Goal: Task Accomplishment & Management: Complete application form

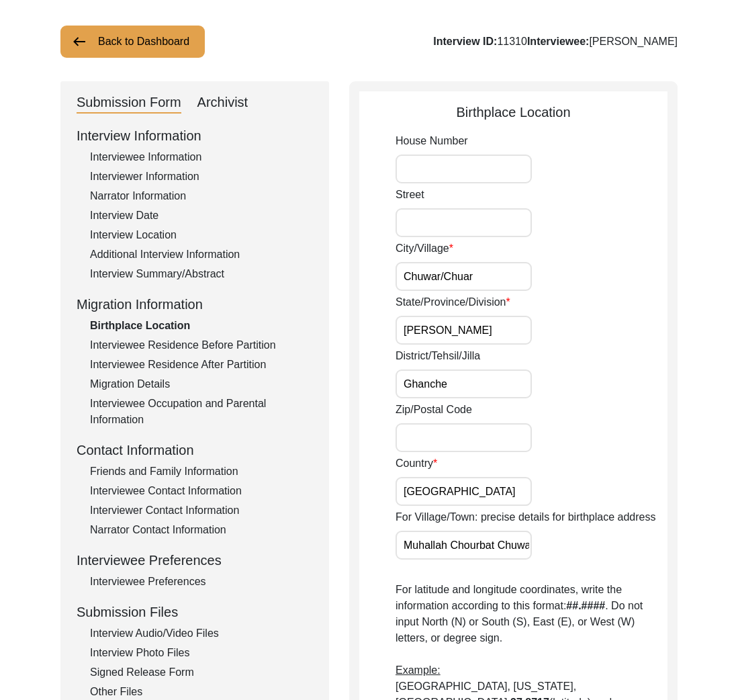
scroll to position [66, 0]
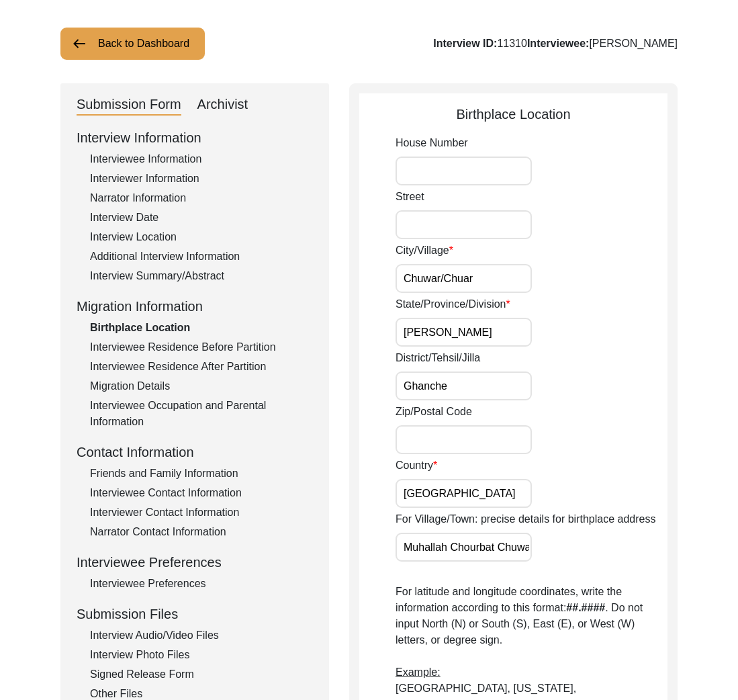
click at [137, 46] on button "Back to Dashboard" at bounding box center [132, 44] width 144 height 32
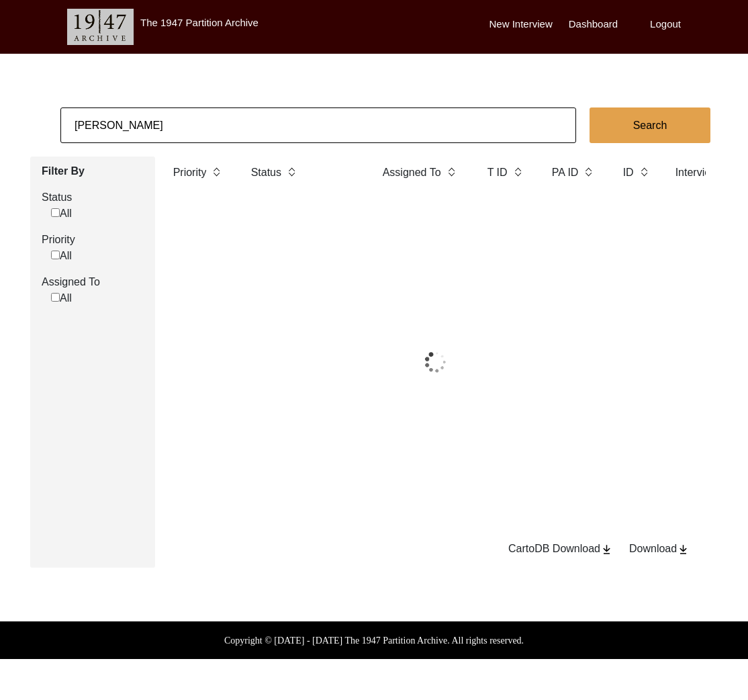
click at [146, 68] on body "The 1947 Partition Archive New Interview Dashboard Logout ijlal haider Search F…" at bounding box center [374, 329] width 748 height 659
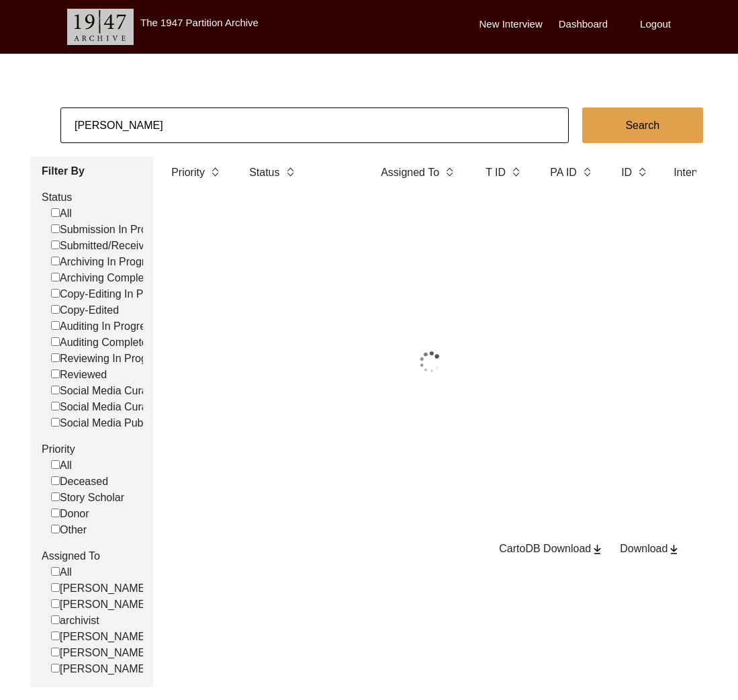
click at [149, 132] on input "ijlal haider" at bounding box center [314, 125] width 508 height 36
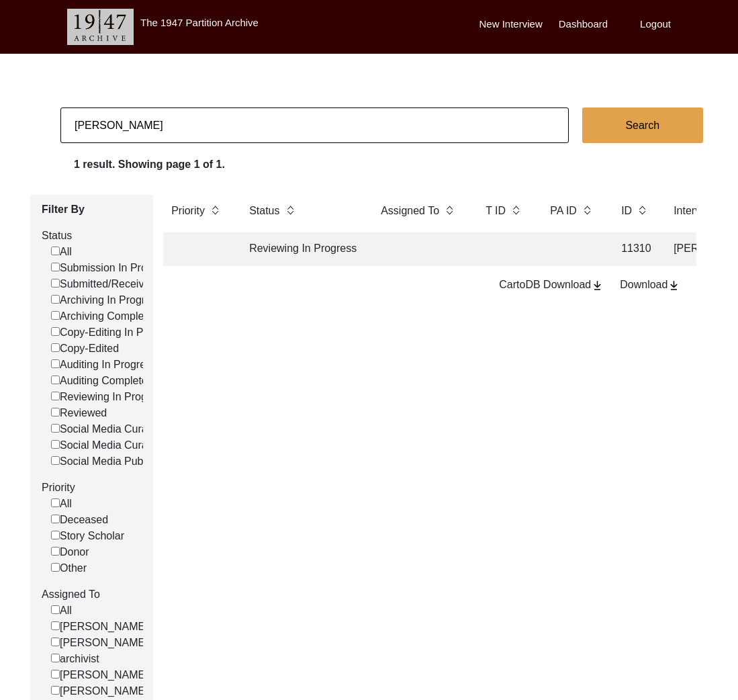
click at [149, 132] on input "ijlal haider" at bounding box center [314, 125] width 508 height 36
type input "anusharko"
checkbox input "false"
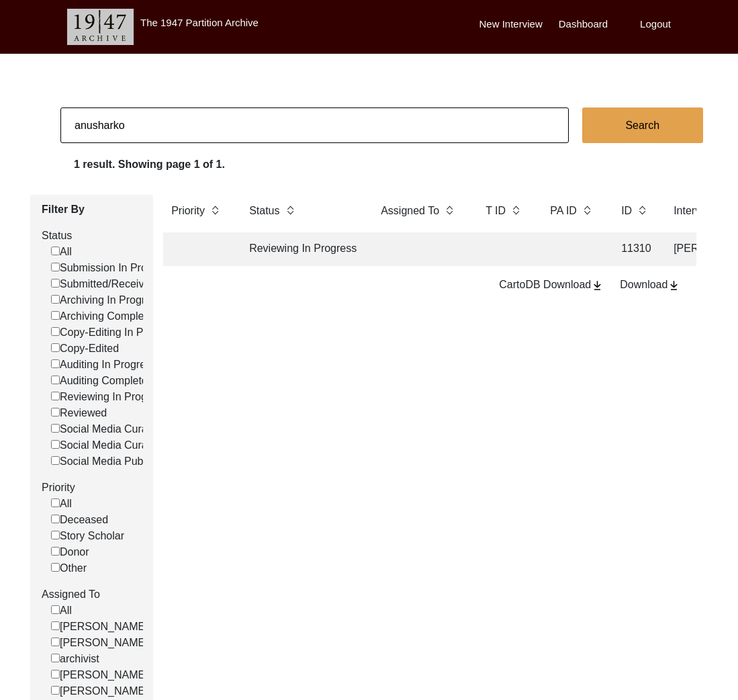
checkbox input "false"
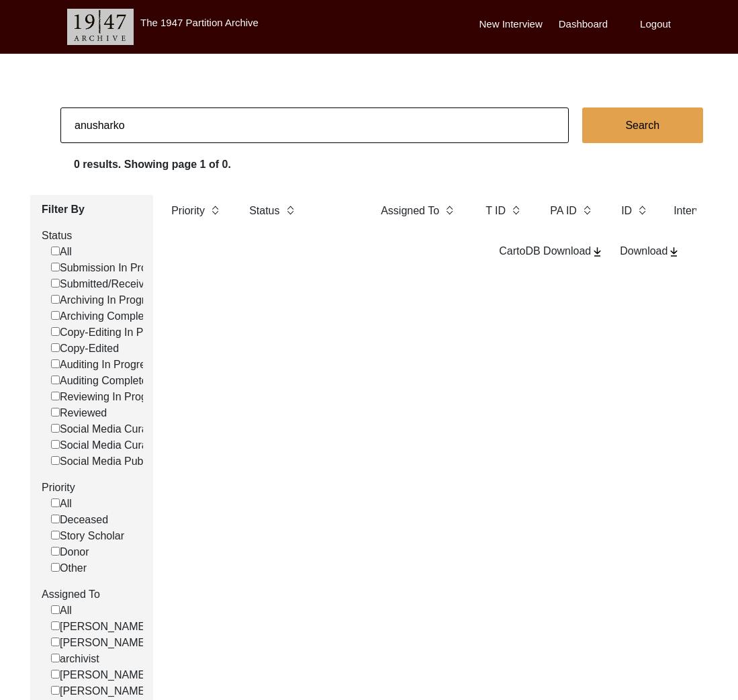
click at [142, 120] on input "anusharko" at bounding box center [314, 125] width 508 height 36
type input "sharko"
checkbox input "false"
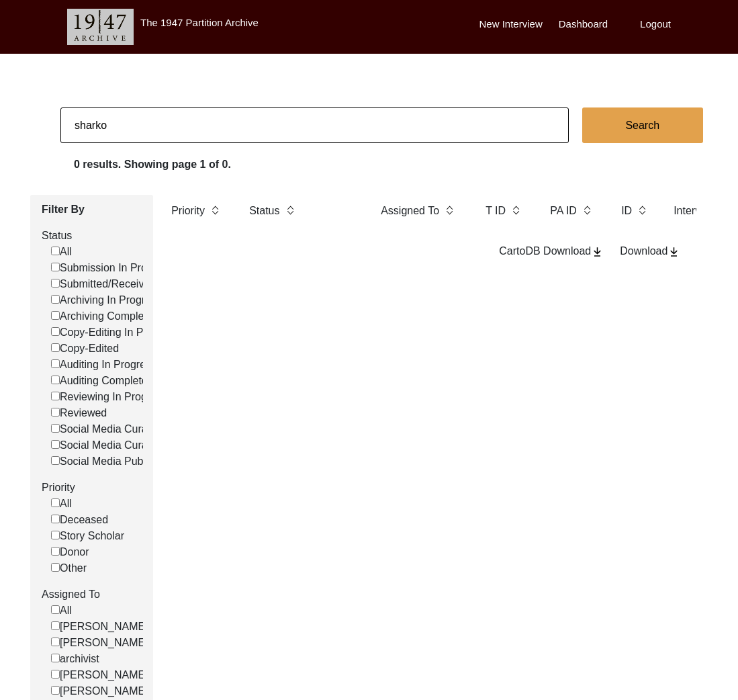
checkbox input "false"
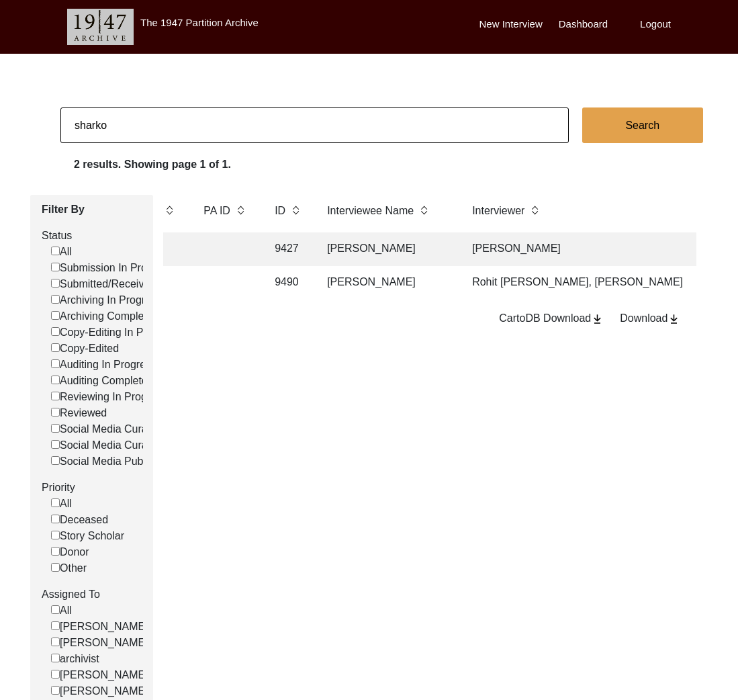
scroll to position [0, 493]
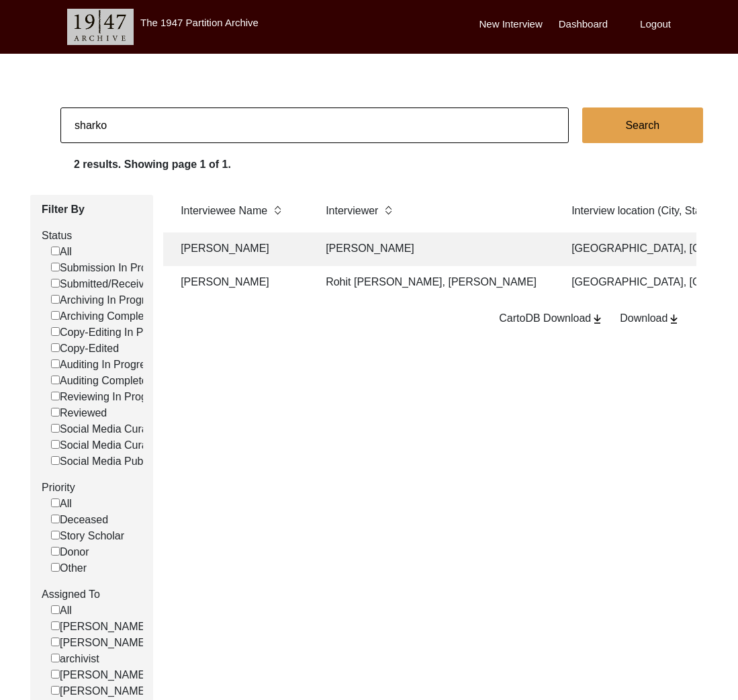
click at [412, 241] on td "Arusharko Banerjee" at bounding box center [435, 249] width 235 height 34
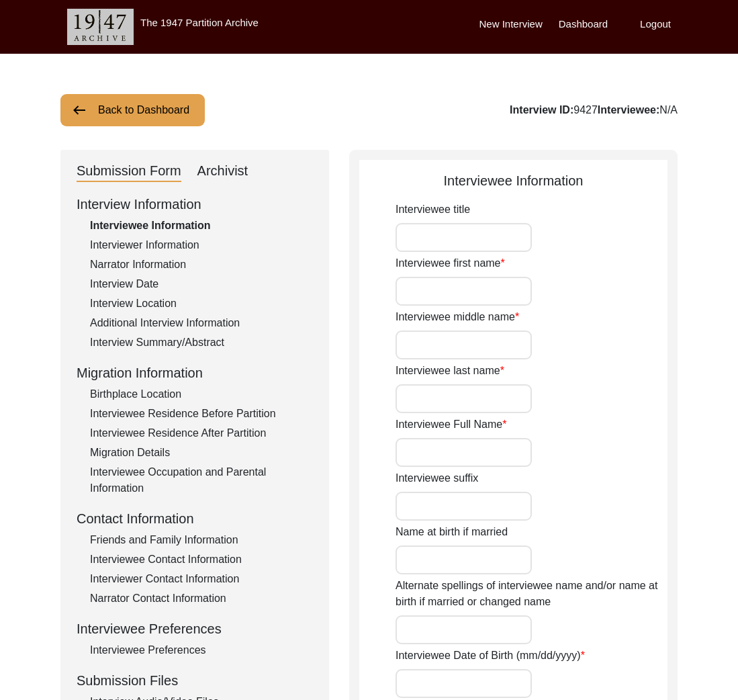
type input "Mrs."
type input "Kanak"
type input "Prova"
type input "Bose"
type input "Kanak Prova Bose"
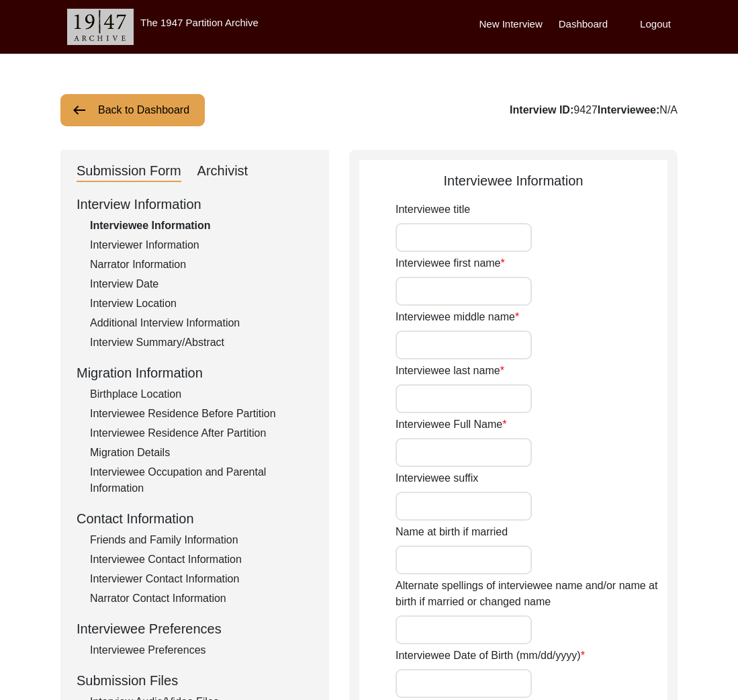
type input "Kanak Mitra"
type input "Approximately 08/18/1934"
type input "87"
type input "Hinduism"
type input "Female"
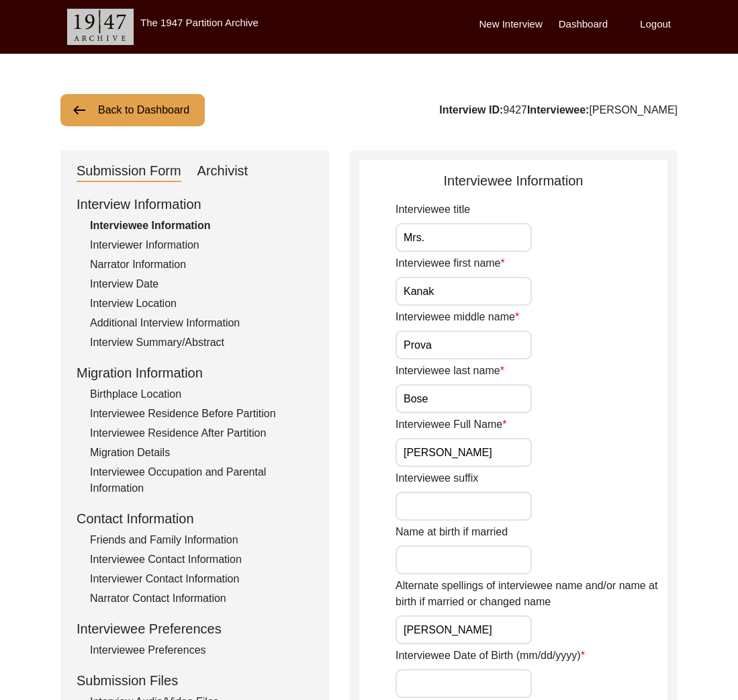
click at [138, 243] on div "Interviewer Information" at bounding box center [201, 245] width 223 height 16
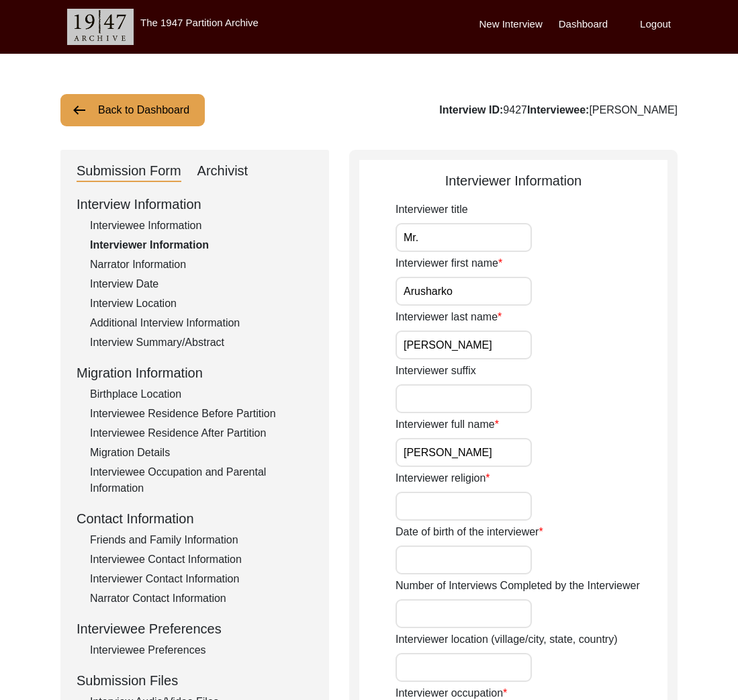
click at [469, 453] on input "Arusharko Banerjee" at bounding box center [463, 452] width 136 height 29
click at [181, 122] on button "Back to Dashboard" at bounding box center [132, 110] width 144 height 32
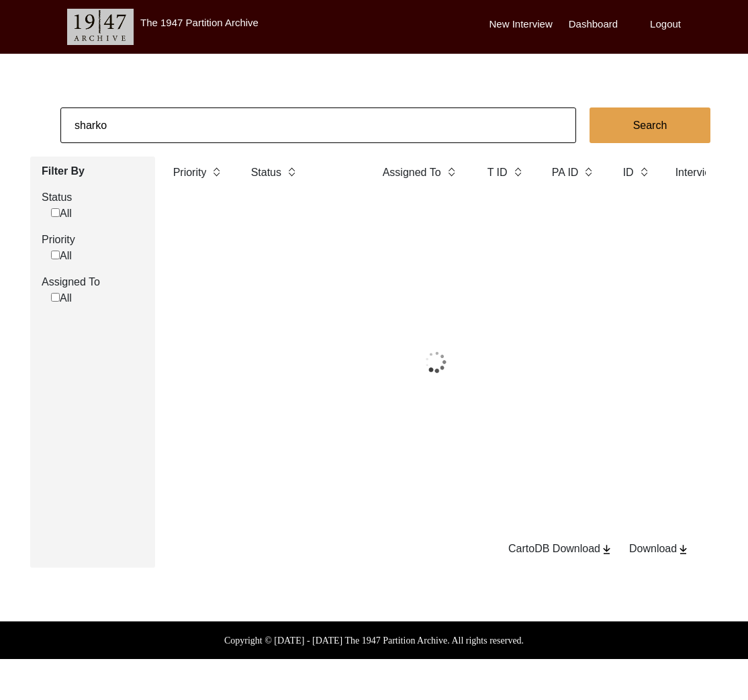
click at [194, 134] on input "sharko" at bounding box center [318, 125] width 516 height 36
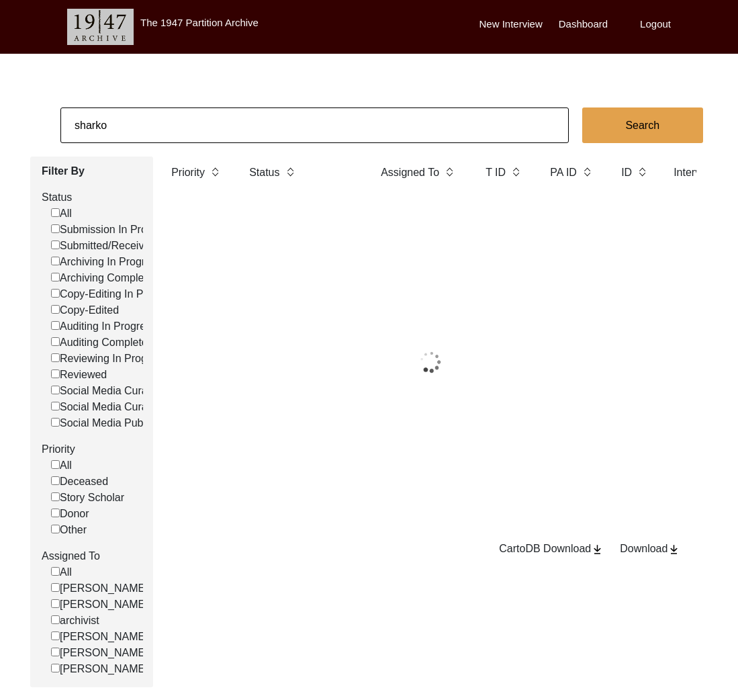
click at [194, 134] on input "sharko" at bounding box center [314, 125] width 508 height 36
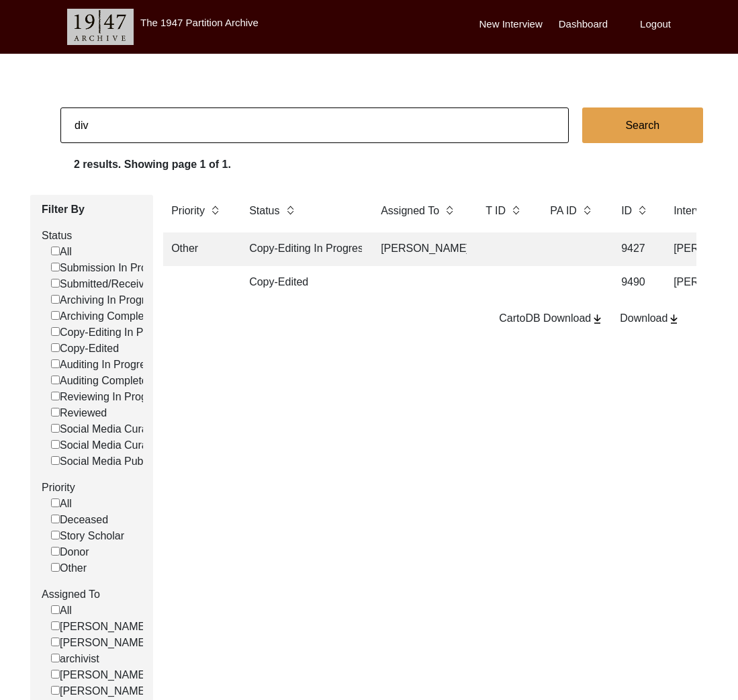
type input "Divyangana Mondal"
checkbox input "false"
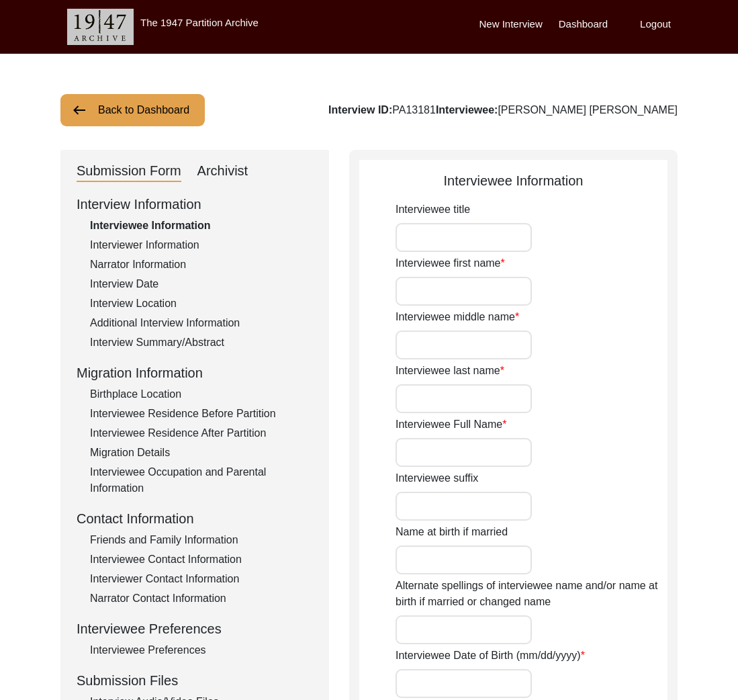
type input "Prof."
type input "Manindra"
type input "Nath"
type input "Basak"
type input "Manindra Nath Basak"
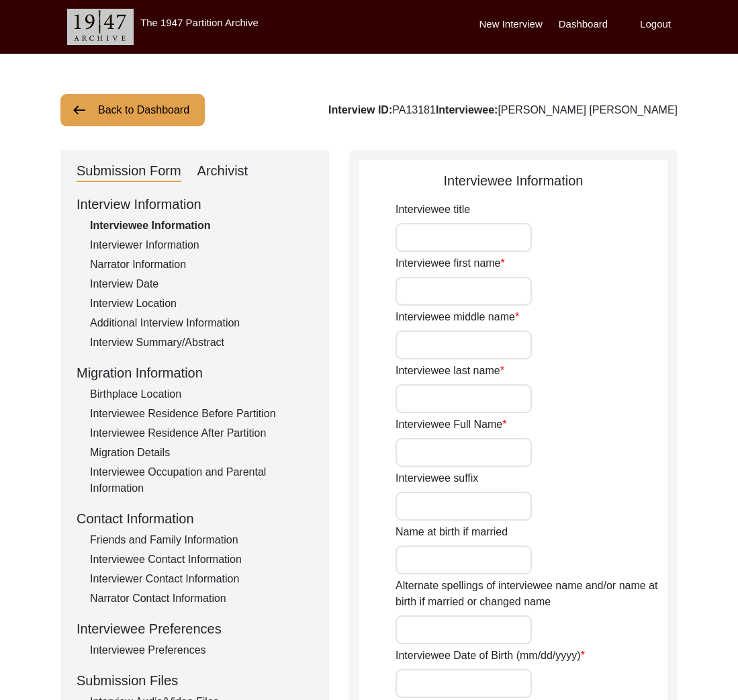
type input "N/A"
type input "10/01/1931"
type input "N/A"
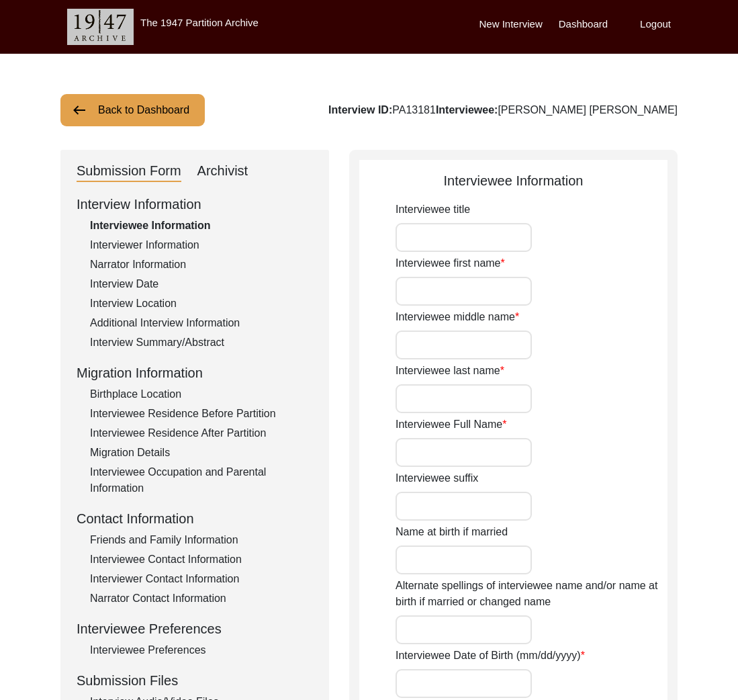
type input "94"
type input "Hindu"
type input "N/A"
type textarea "N/A"
type input "Bengali"
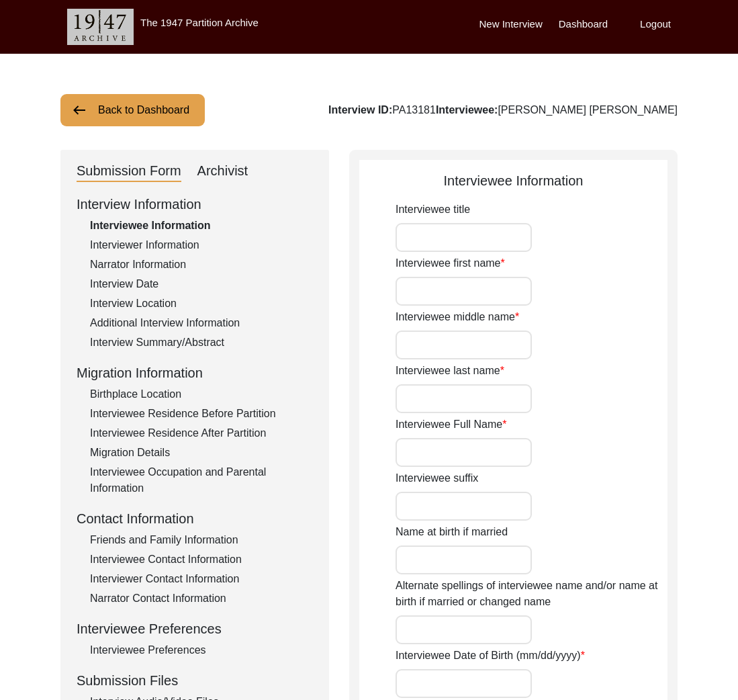
type input "Dhakaiya"
type input "Male"
type input "Bangal"
click at [209, 163] on div "Archivist" at bounding box center [222, 170] width 51 height 21
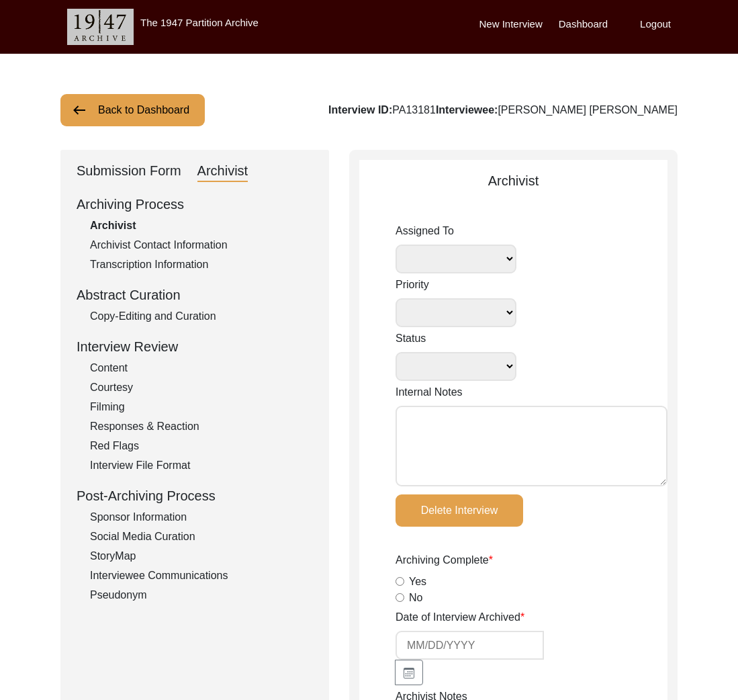
select select
select select "Submitted/Received"
type textarea "Tori Borges March 6, 2025: interviewer provided updated information about birth…"
radio input "true"
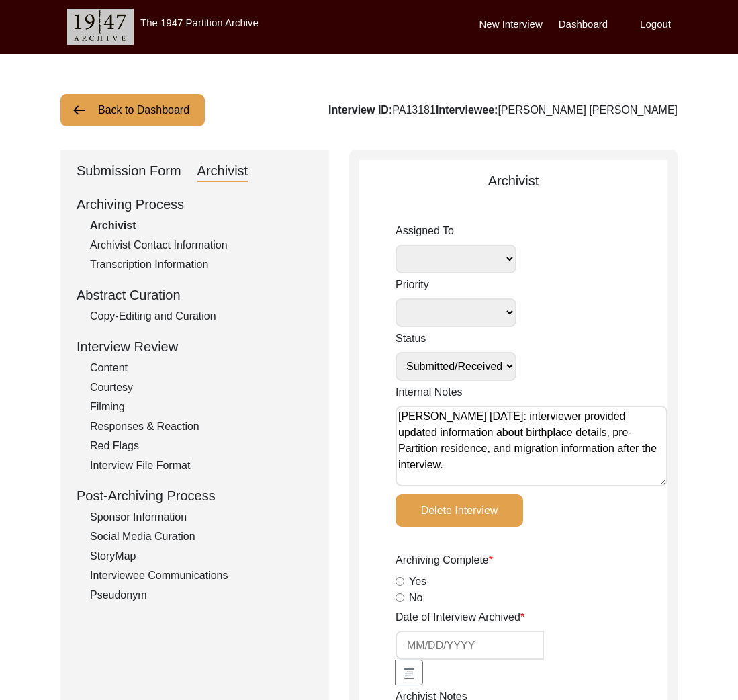
select select
click at [149, 175] on div "Submission Form" at bounding box center [129, 170] width 105 height 21
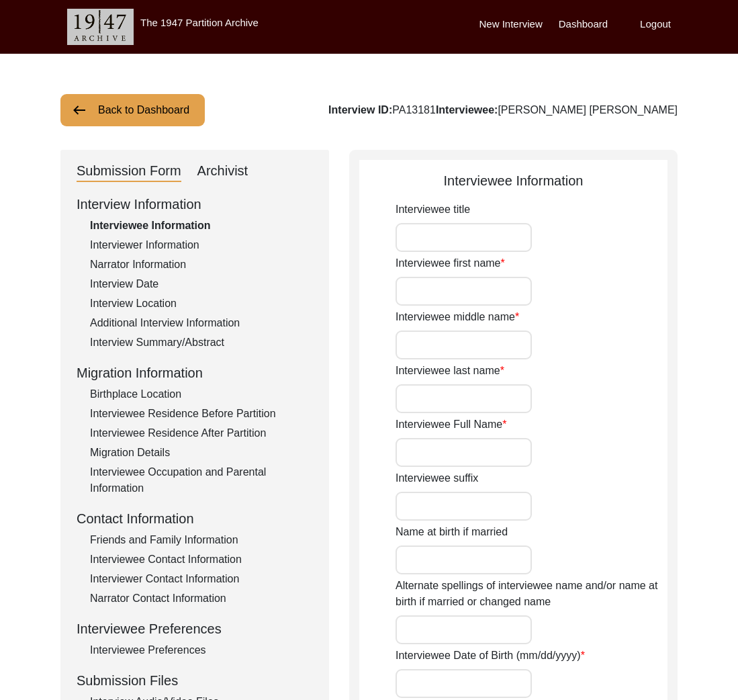
type input "Prof."
type input "Manindra"
type input "Nath"
type input "Basak"
type input "Manindra Nath Basak"
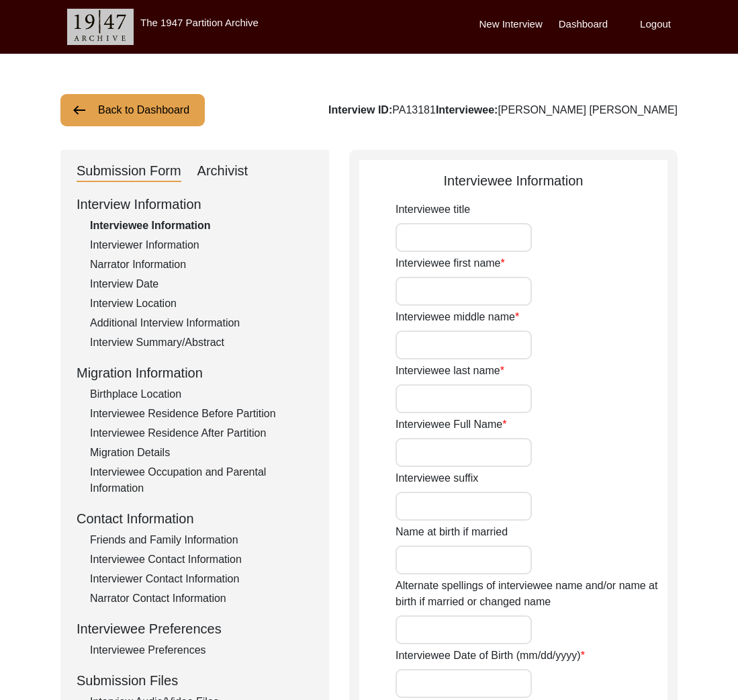
type input "N/A"
type input "10/01/1931"
type input "N/A"
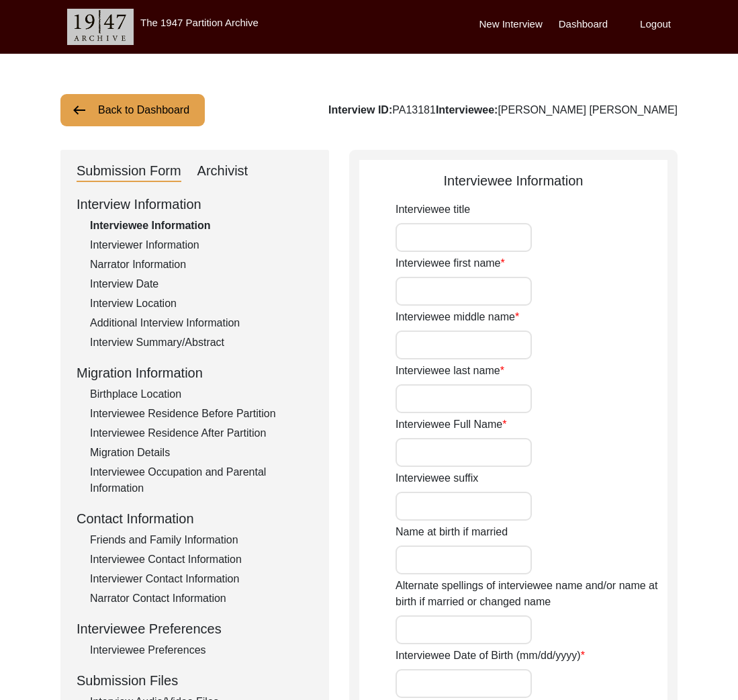
type input "94"
type input "Hindu"
type input "N/A"
type textarea "N/A"
type input "Bengali"
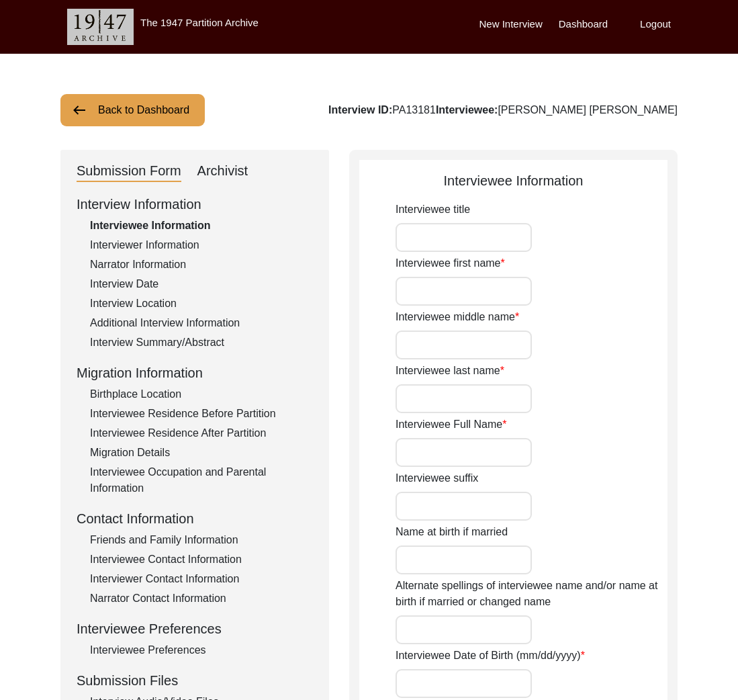
type input "Dhakaiya"
type input "Male"
type input "Bangal"
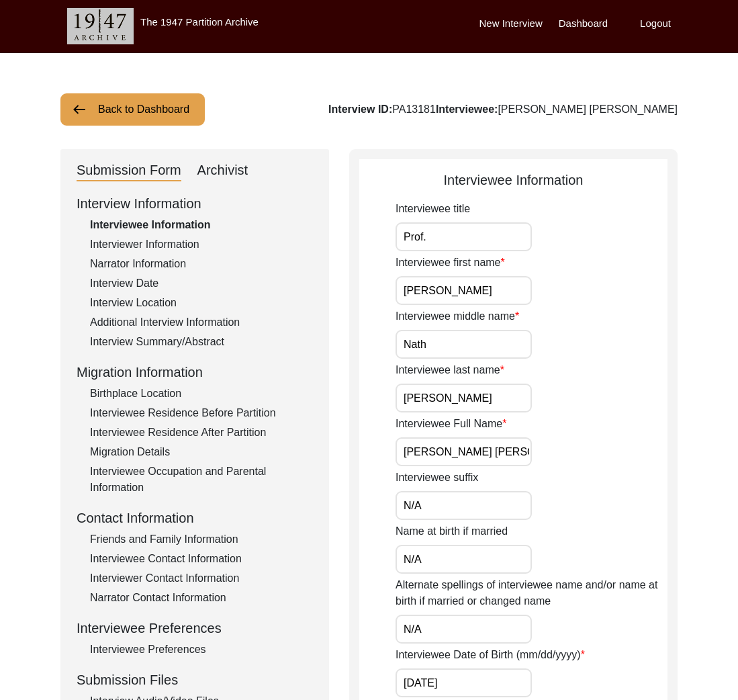
click at [146, 246] on div "Interviewer Information" at bounding box center [201, 244] width 223 height 16
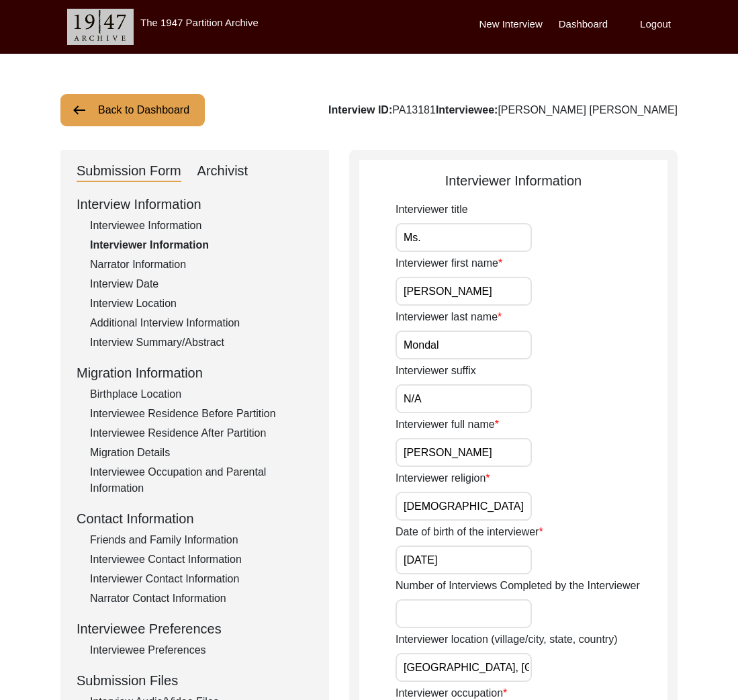
click at [472, 448] on input "Divyangana Mondal" at bounding box center [463, 452] width 136 height 29
click at [471, 448] on input "Divyangana Mondal" at bounding box center [463, 452] width 136 height 29
click at [157, 114] on button "Back to Dashboard" at bounding box center [132, 110] width 144 height 32
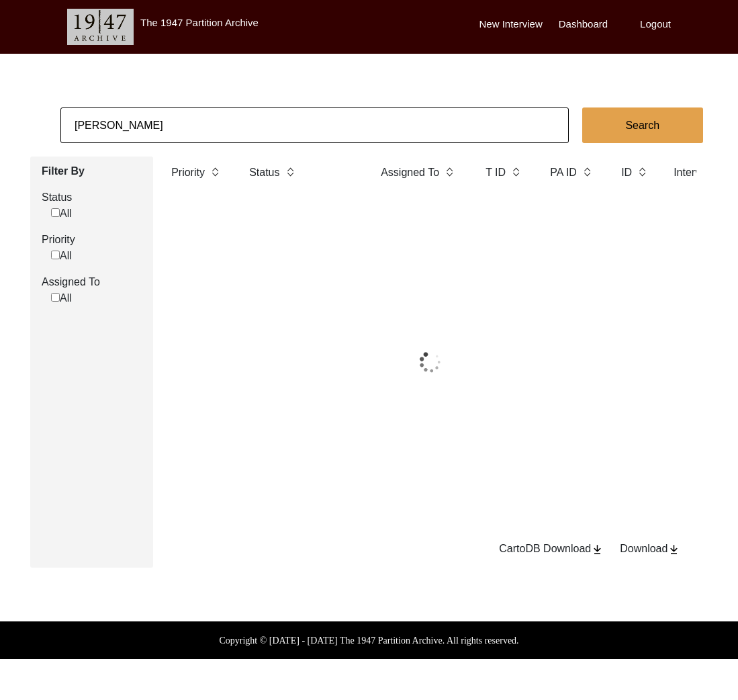
click at [165, 124] on input "Divyangana Mondal" at bounding box center [314, 125] width 508 height 36
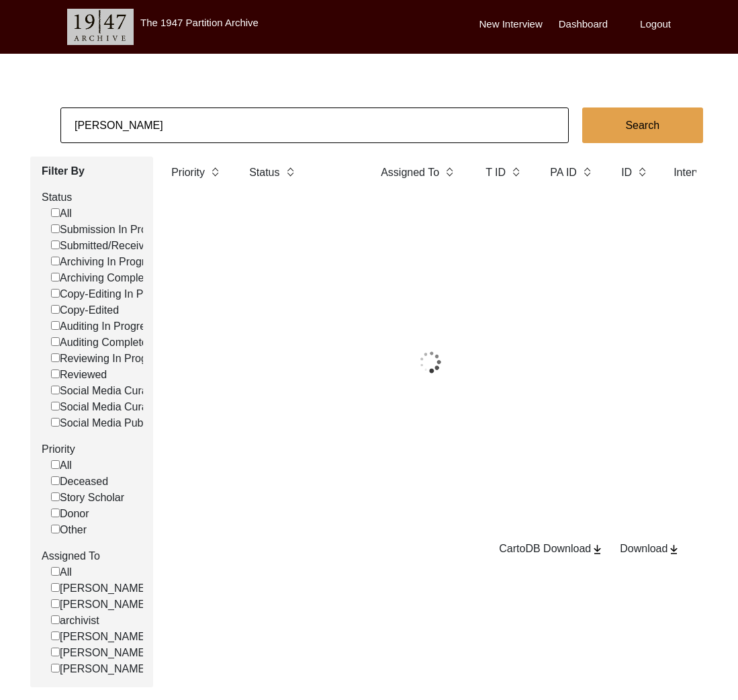
click at [165, 124] on input "Divyangana Mondal" at bounding box center [314, 125] width 508 height 36
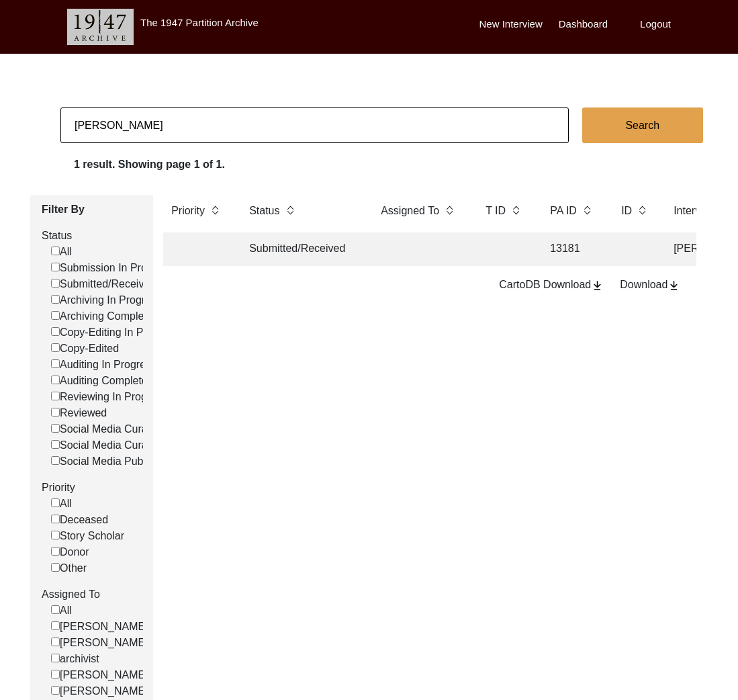
click at [165, 124] on input "Divyangana Mondal" at bounding box center [314, 125] width 508 height 36
type input "jeffrey"
checkbox input "false"
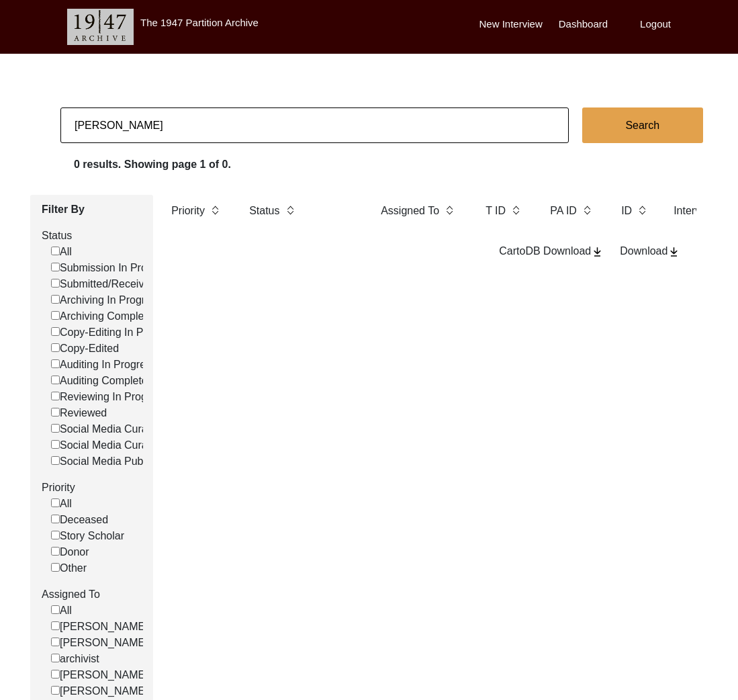
click at [157, 131] on input "jeffrey" at bounding box center [314, 125] width 508 height 36
type input "geoffery"
checkbox input "false"
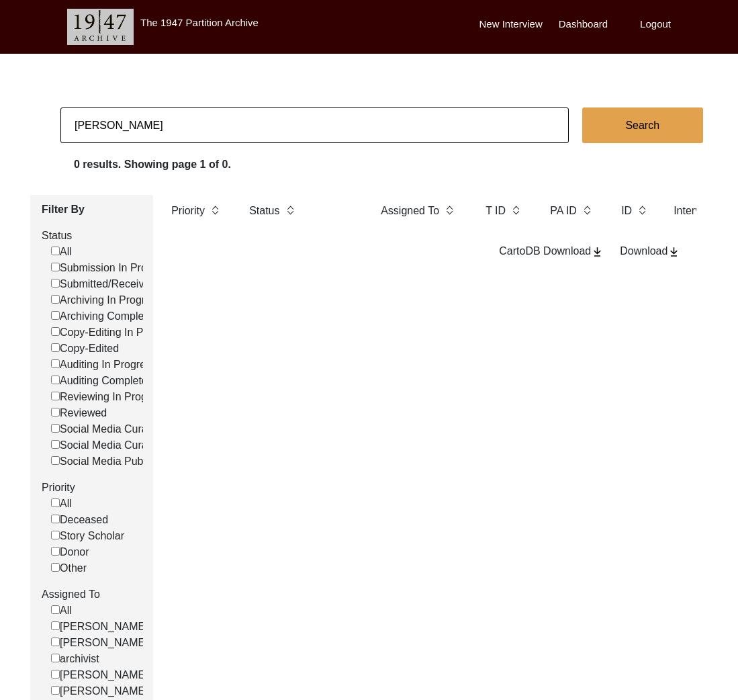
checkbox input "false"
type input "geoffry"
checkbox input "false"
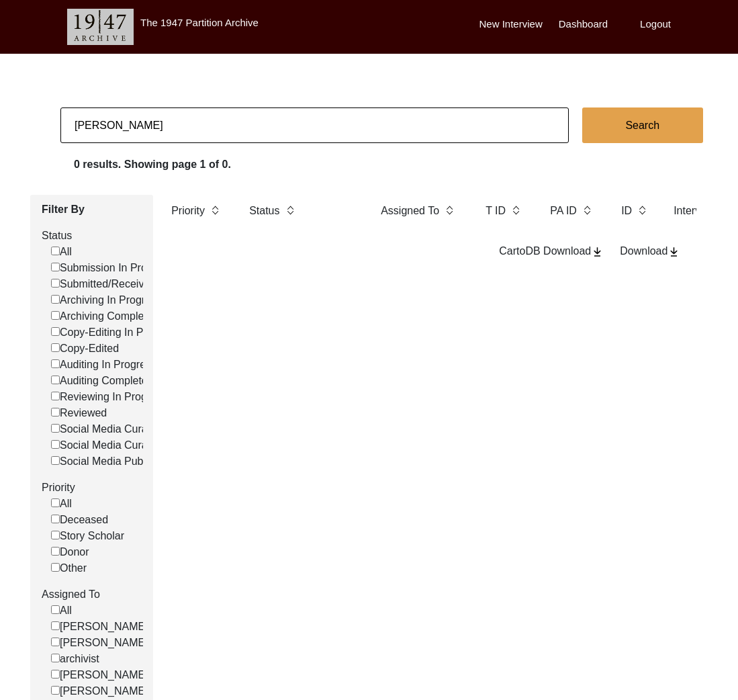
type input "geoff"
checkbox input "false"
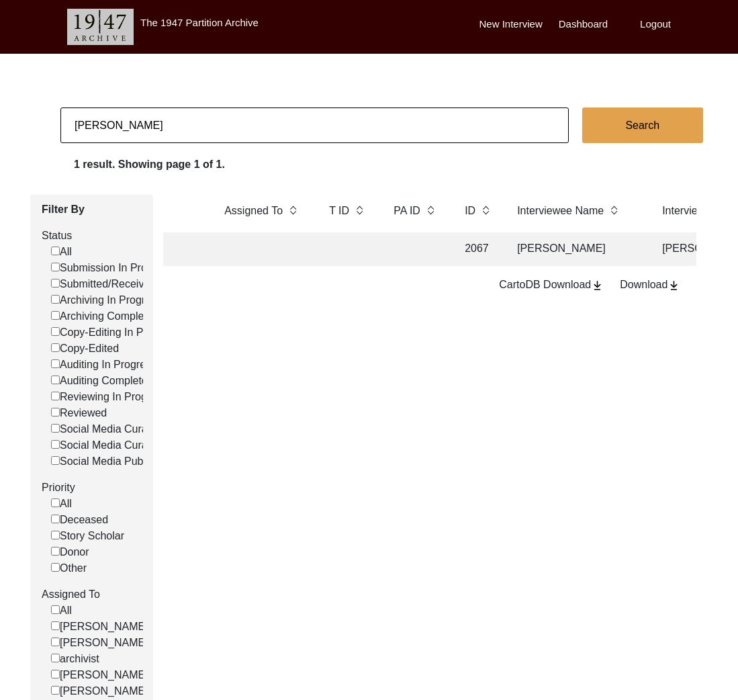
scroll to position [0, 160]
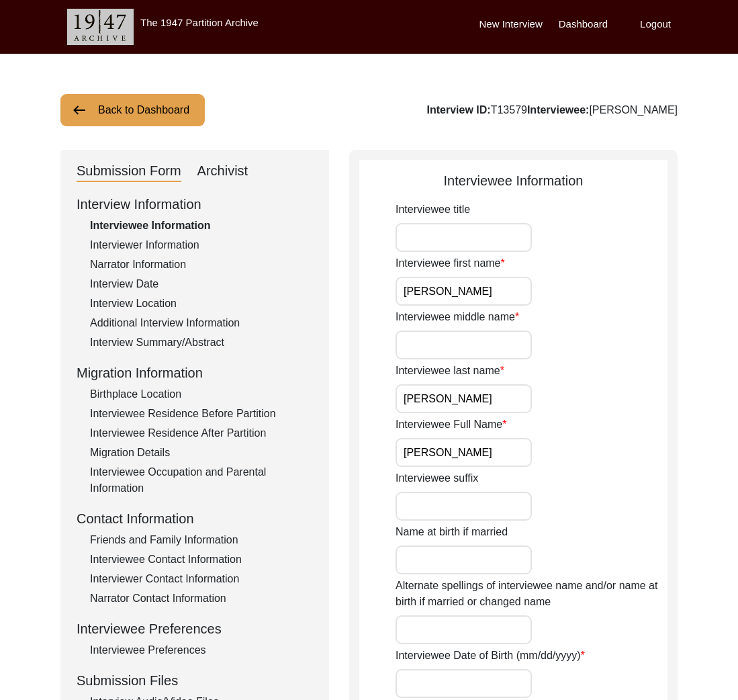
scroll to position [128, 0]
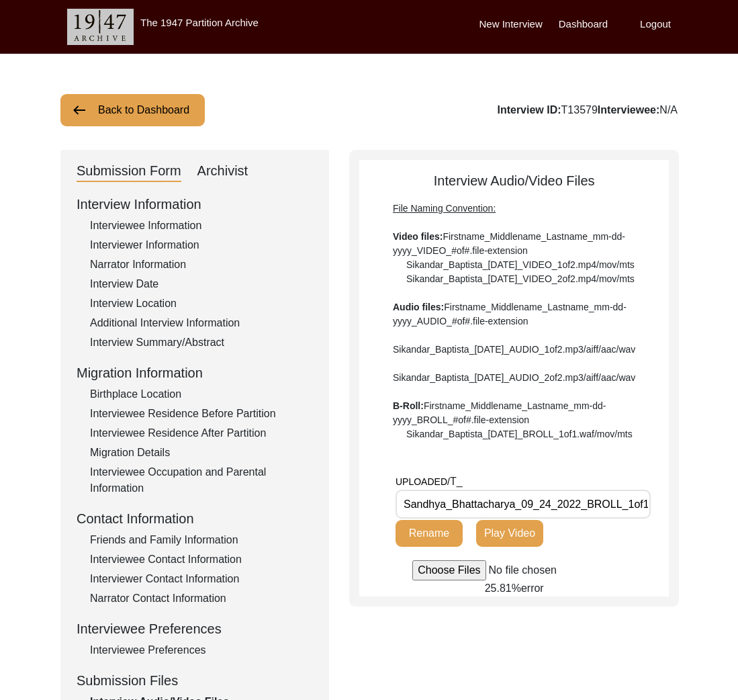
scroll to position [128, 0]
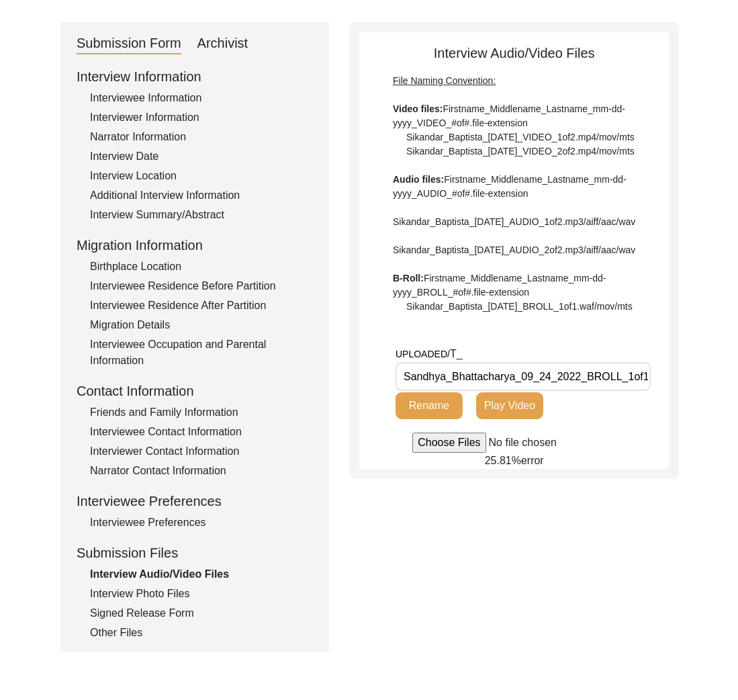
click at [183, 587] on div "Interview Photo Files" at bounding box center [201, 593] width 223 height 16
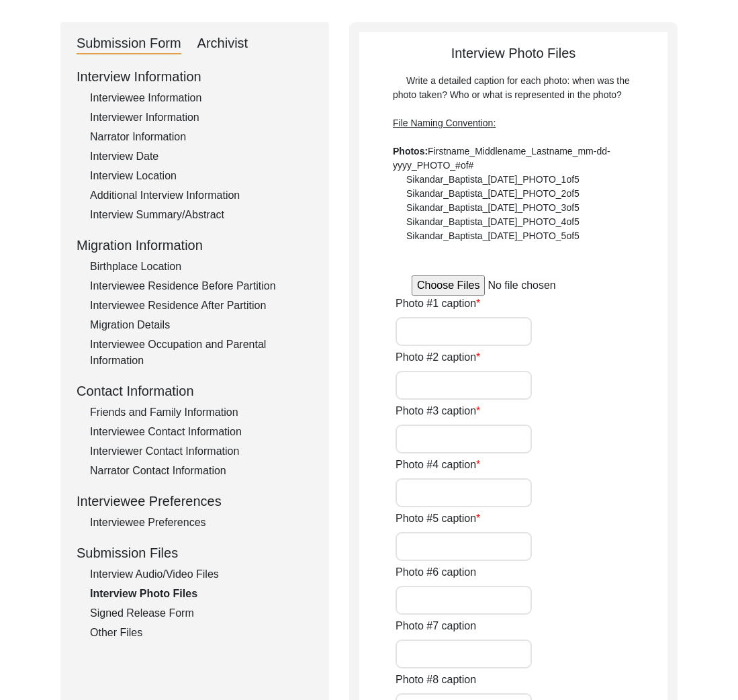
click at [180, 571] on div "Interview Audio/Video Files" at bounding box center [201, 574] width 223 height 16
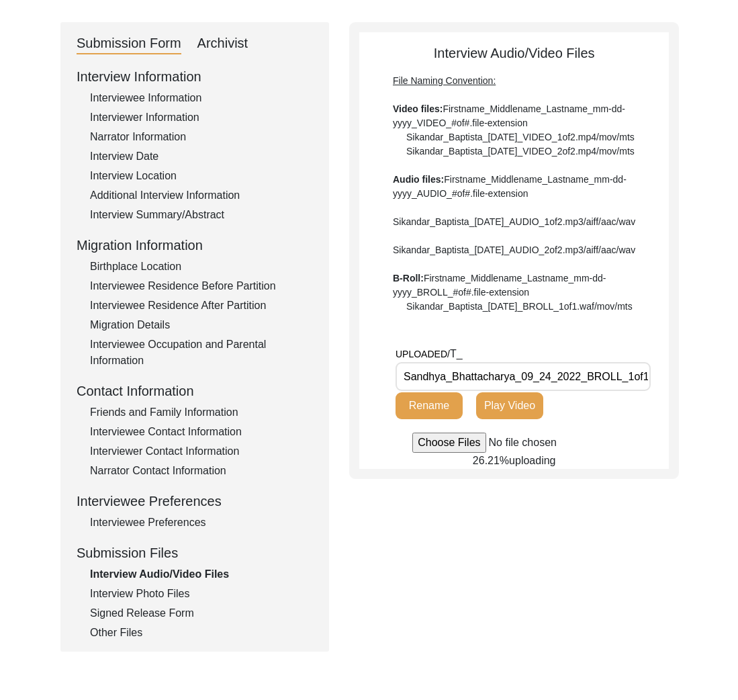
click at [680, 470] on div "Back to Dashboard Interview ID: T13579 Interviewee: N/A Submission Form Archivi…" at bounding box center [369, 339] width 738 height 826
